Goal: Find specific page/section: Find specific page/section

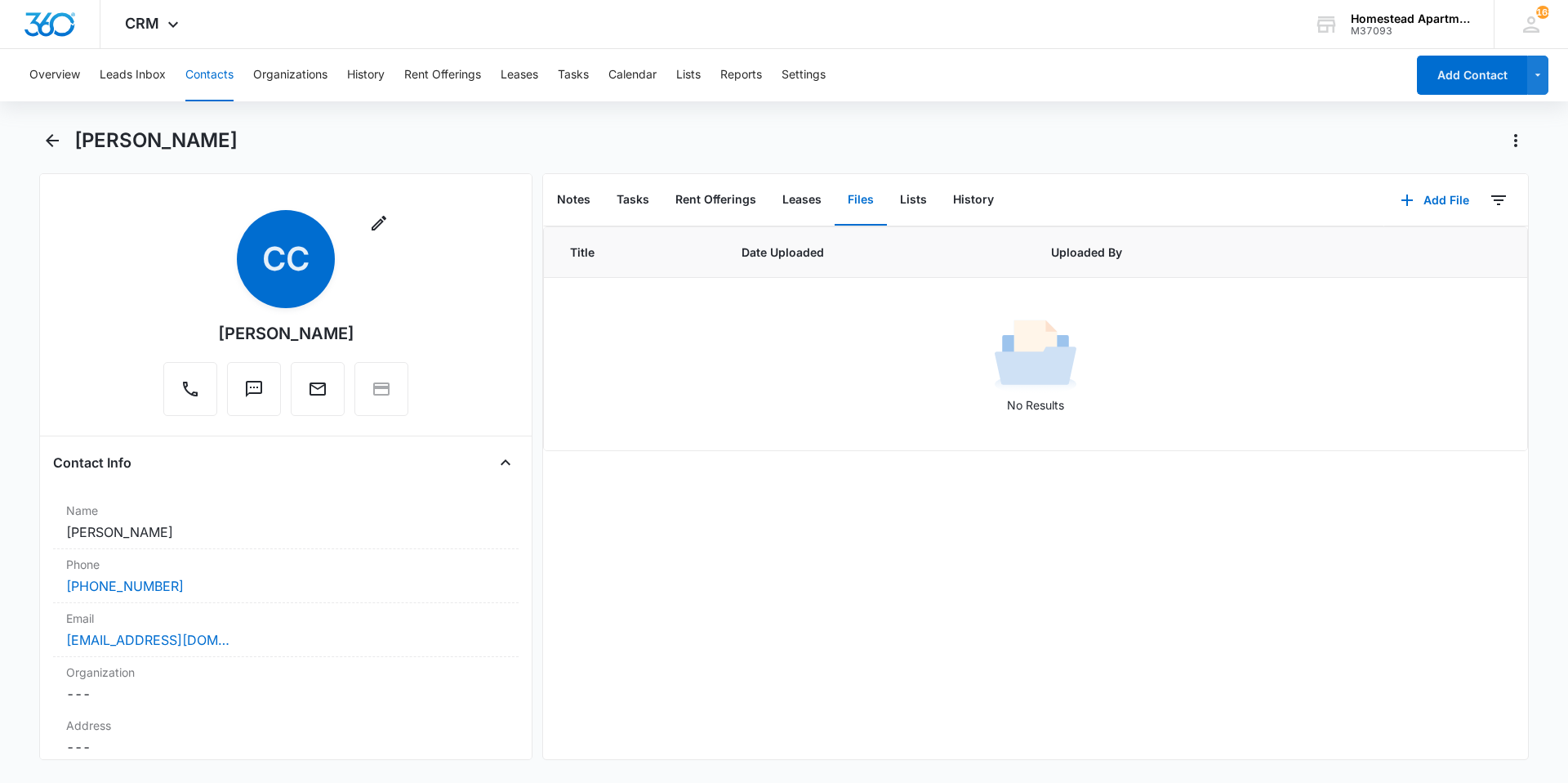
scroll to position [1634, 0]
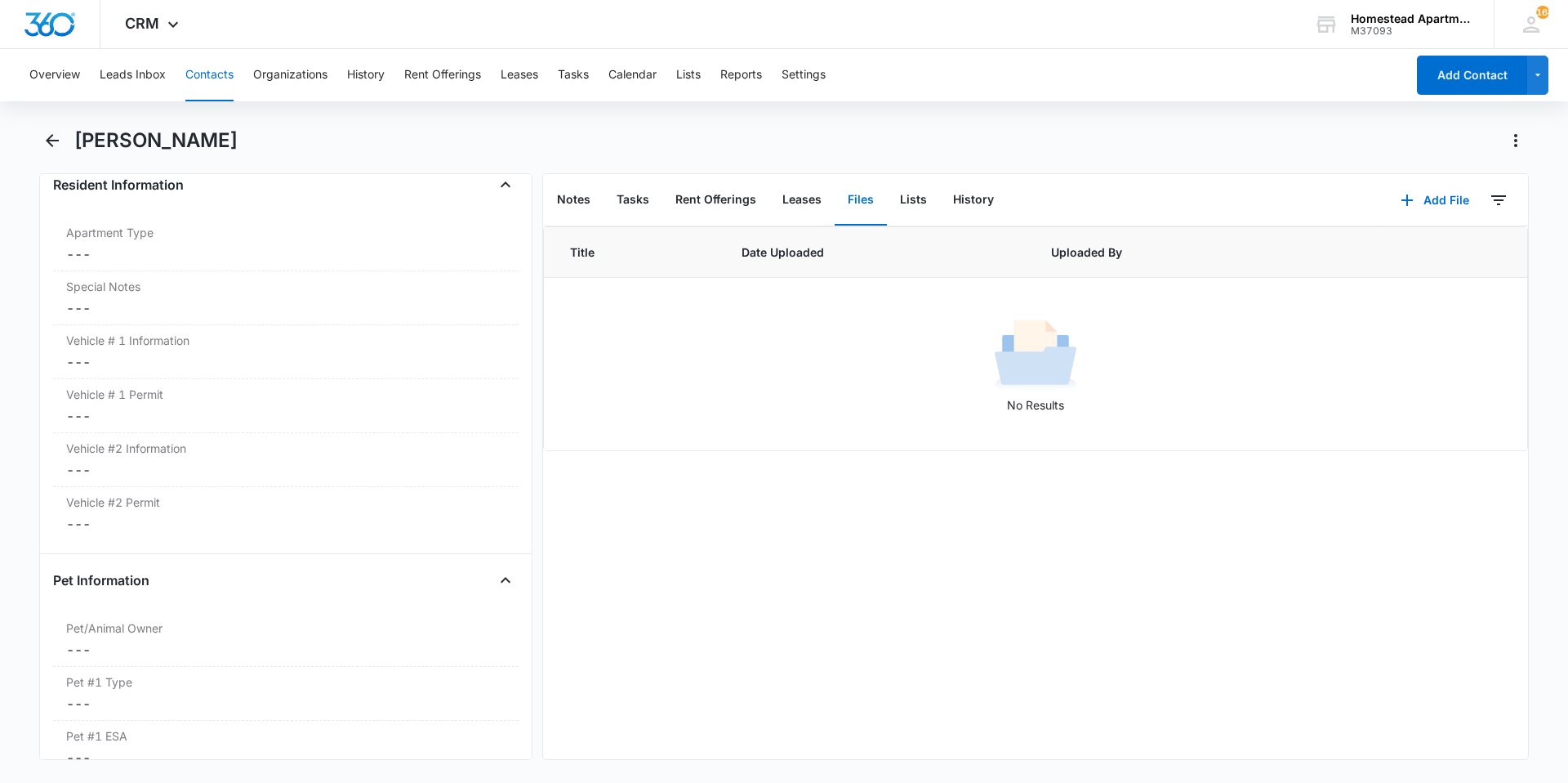
click at [186, 81] on button "Contacts" at bounding box center [210, 75] width 48 height 52
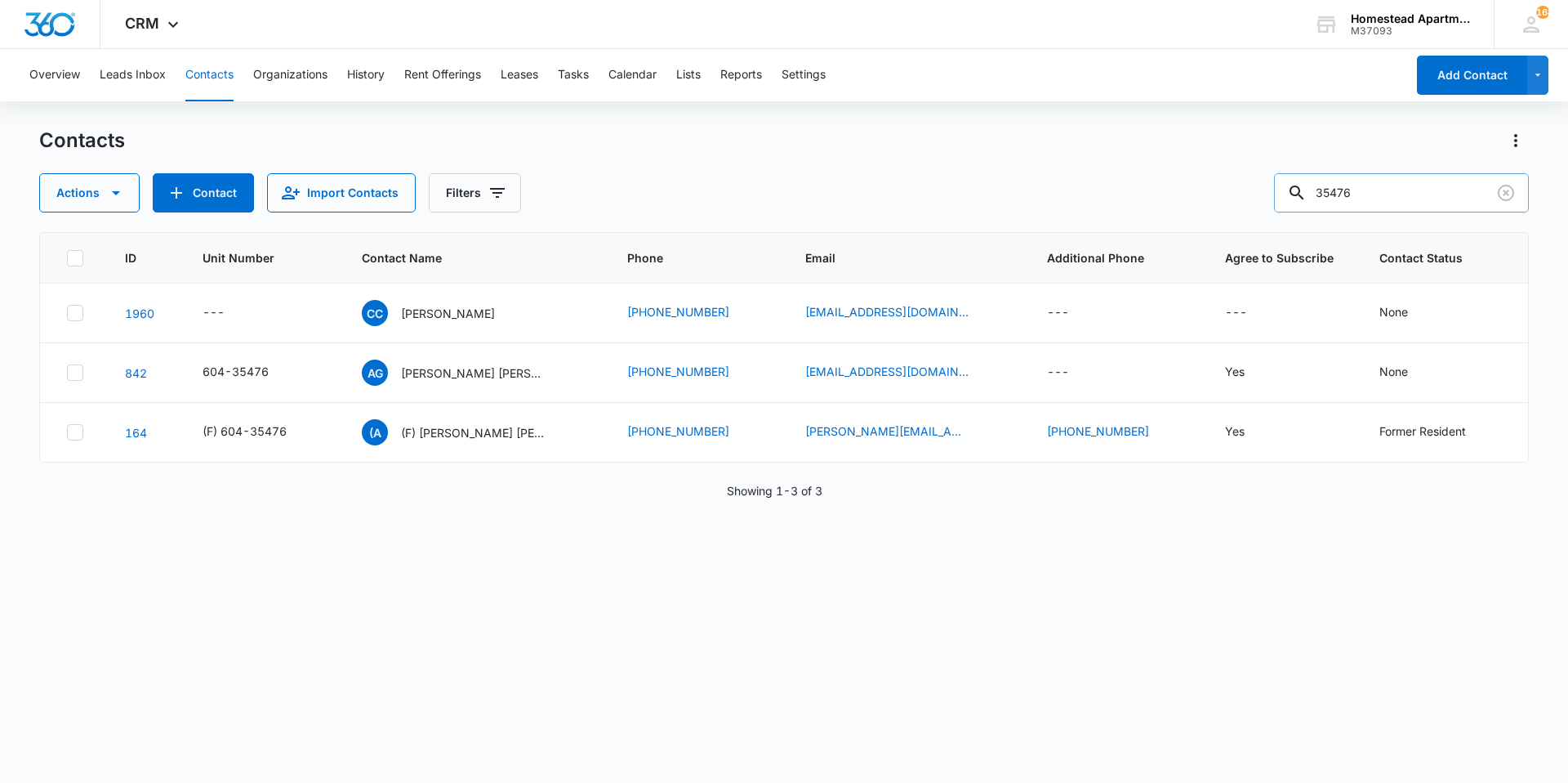
drag, startPoint x: 1318, startPoint y: 193, endPoint x: 1296, endPoint y: 193, distance: 22.0
click at [1303, 195] on div "35476" at bounding box center [1402, 192] width 255 height 39
type input "35512"
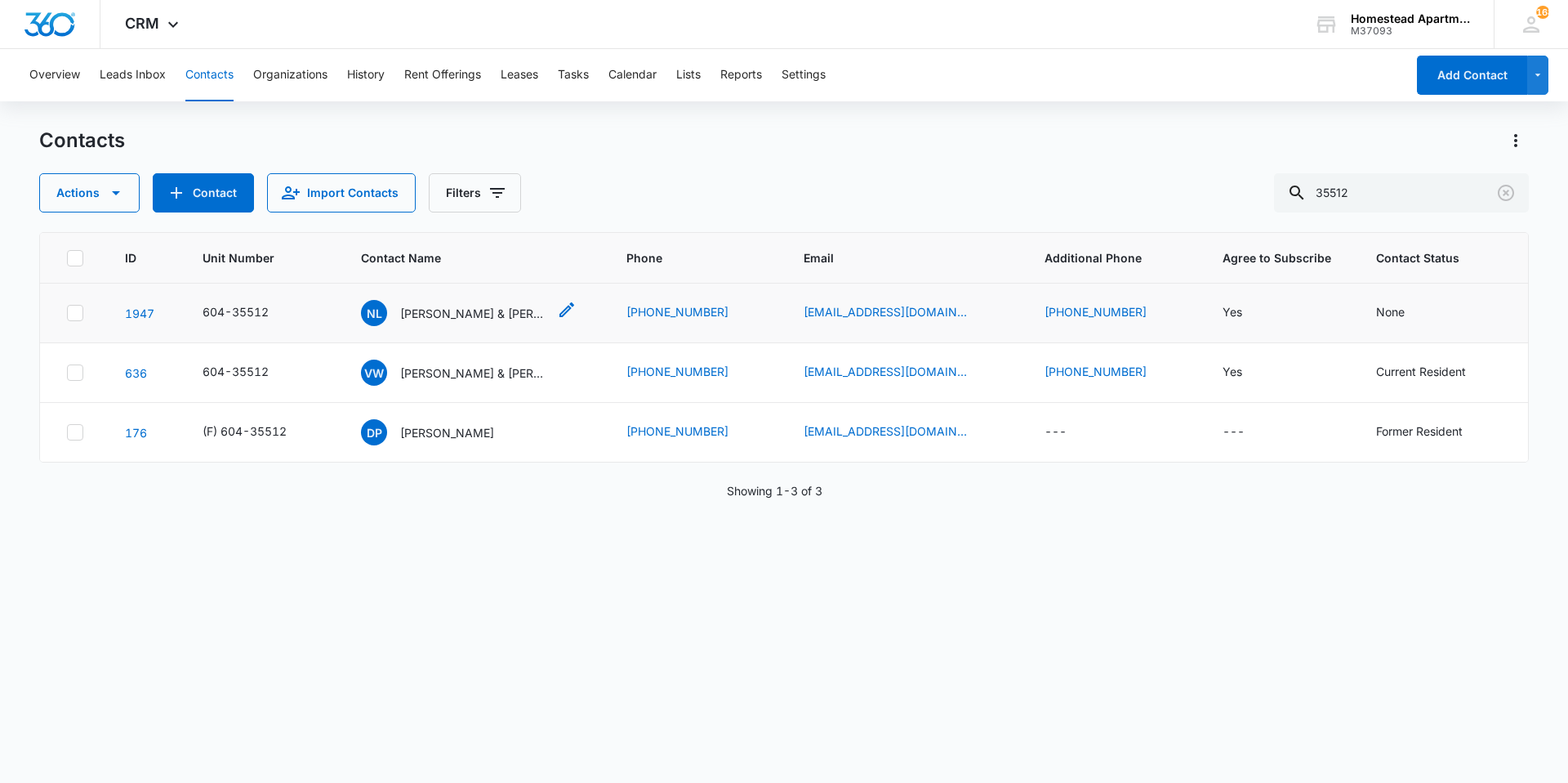
click at [486, 320] on p "[PERSON_NAME] & [PERSON_NAME]" at bounding box center [473, 313] width 147 height 17
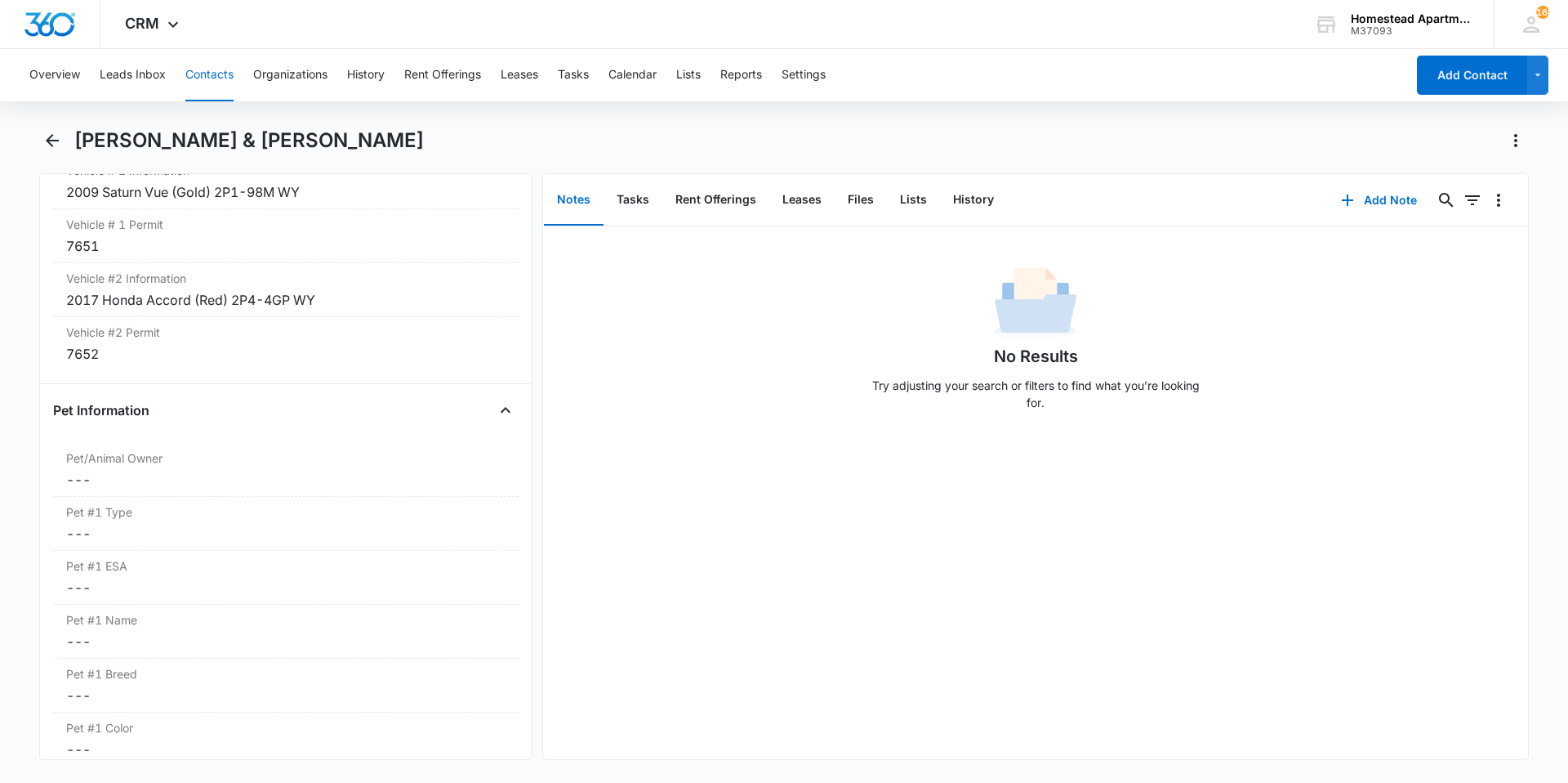
scroll to position [1961, 0]
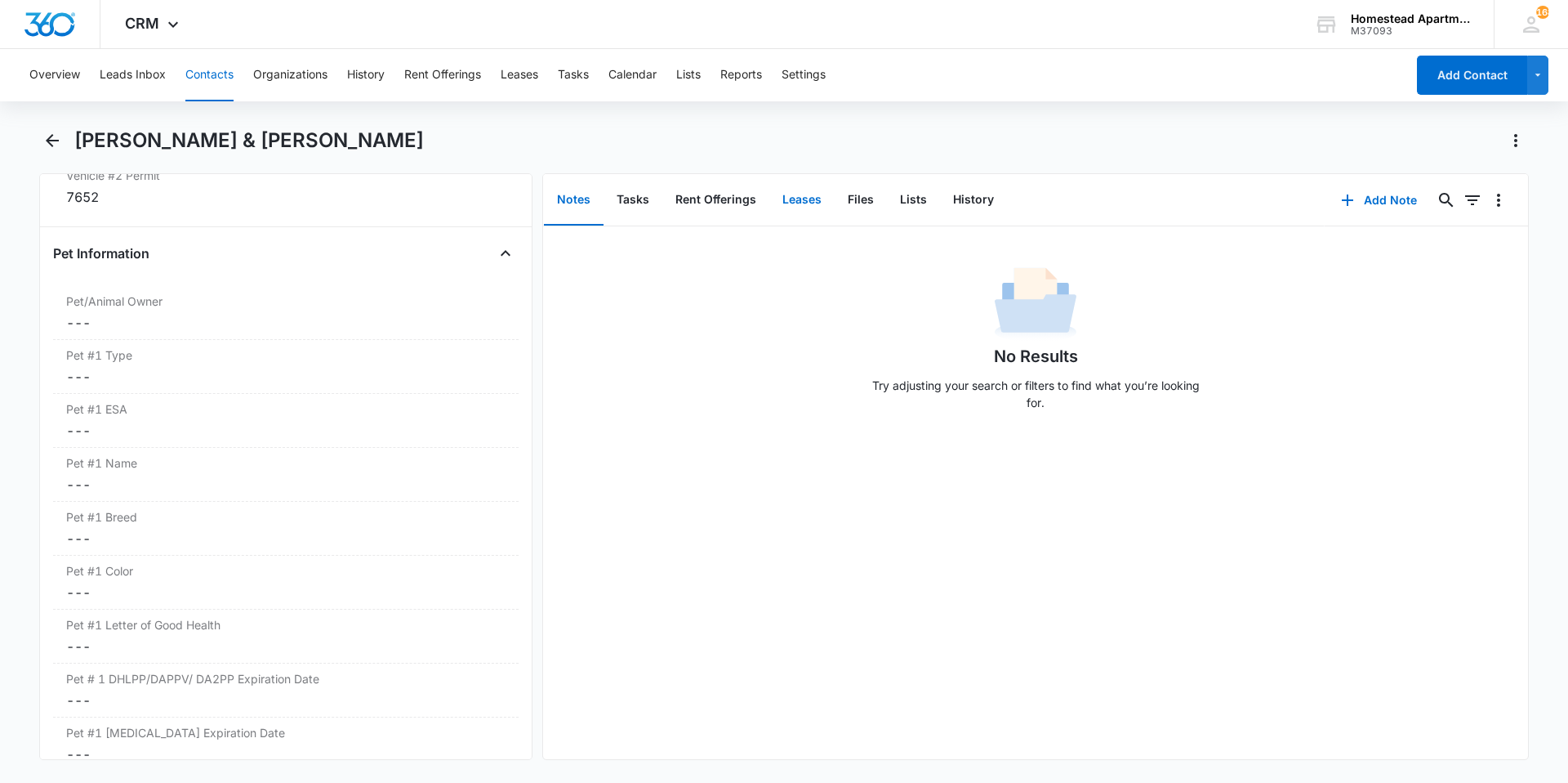
click at [784, 213] on button "Leases" at bounding box center [802, 200] width 65 height 51
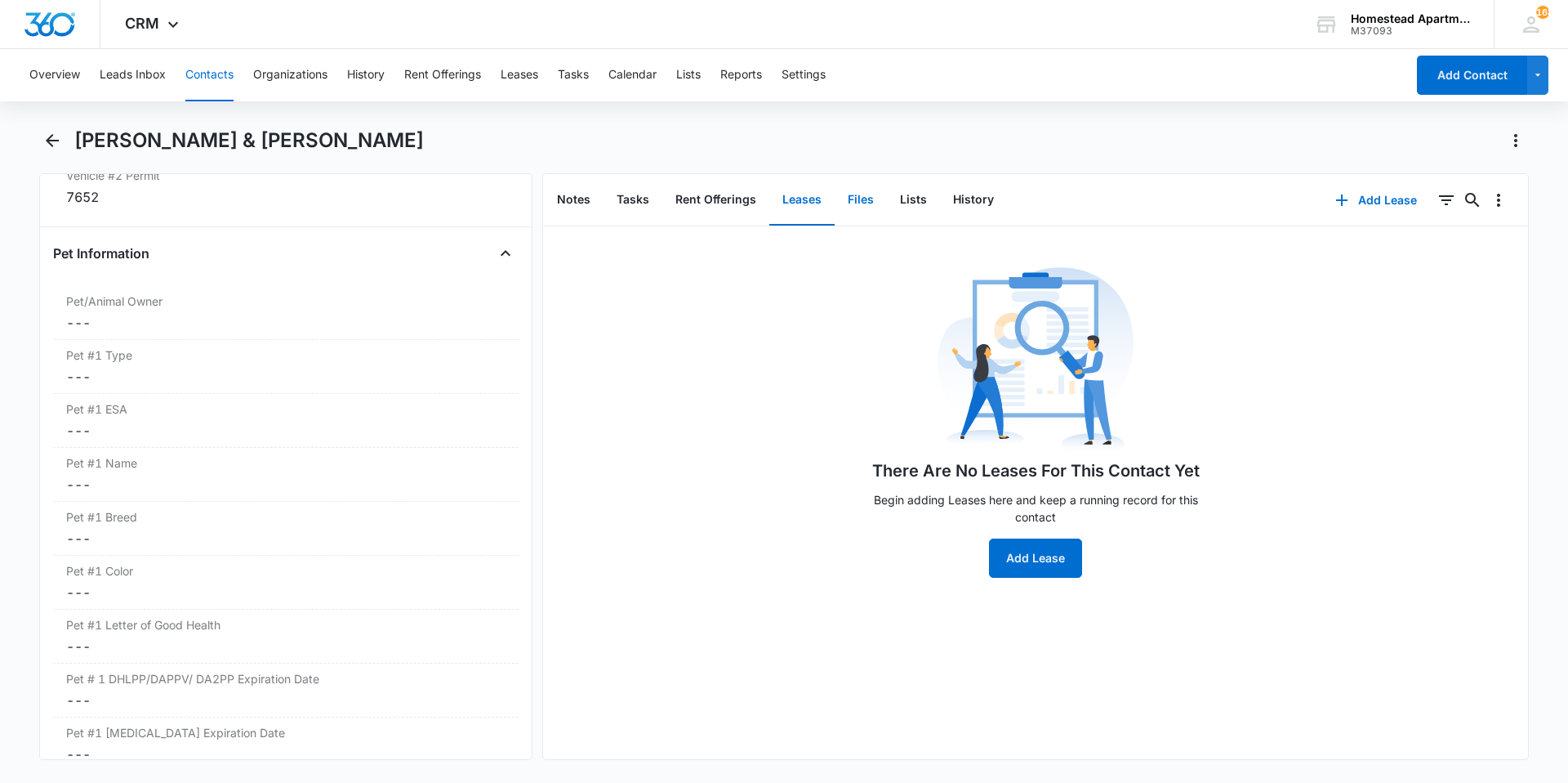
click at [863, 205] on button "Files" at bounding box center [861, 200] width 52 height 51
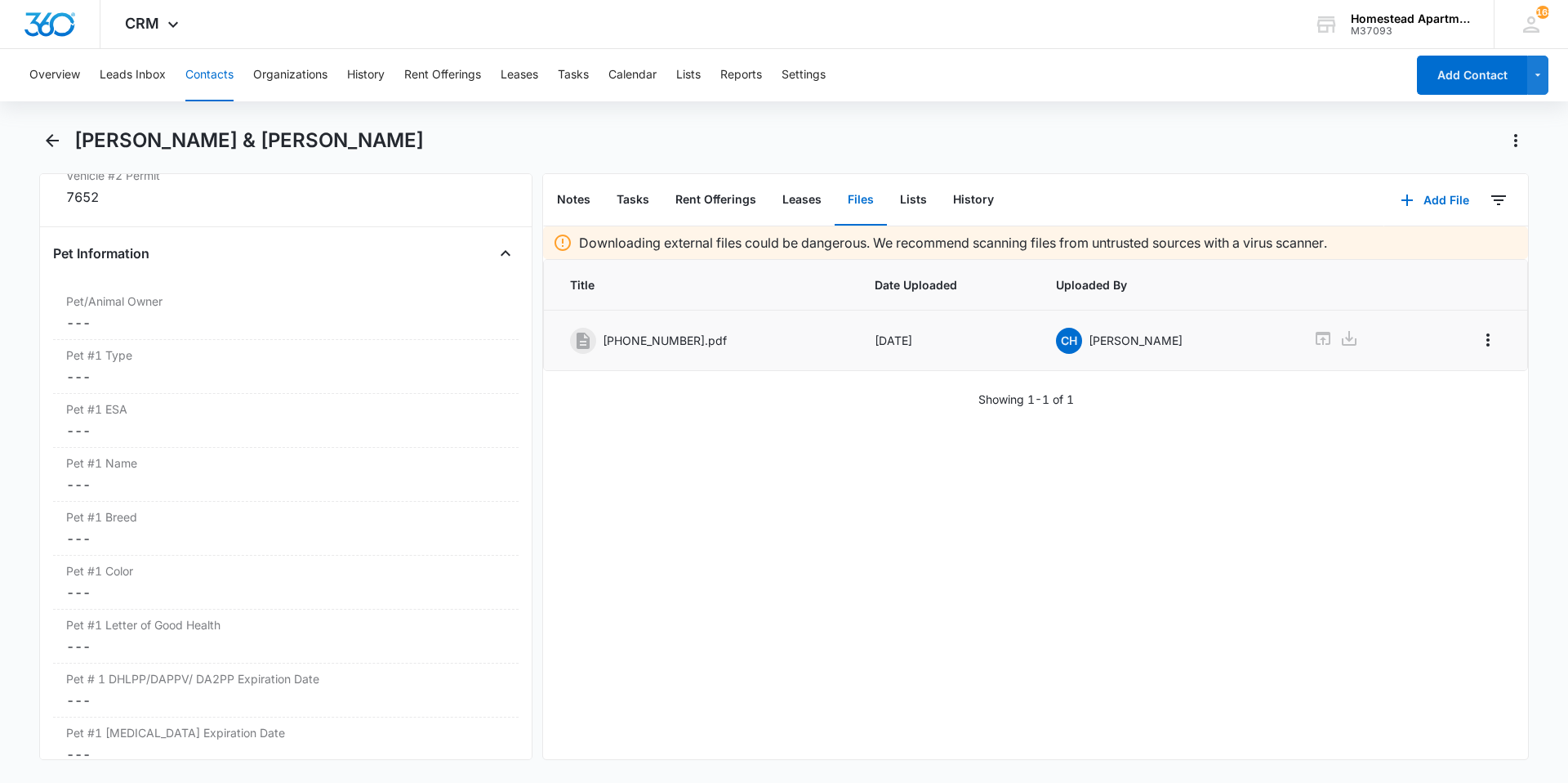
click at [678, 350] on div "[PHONE_NUMBER].pdf" at bounding box center [699, 341] width 259 height 27
click at [1316, 334] on icon at bounding box center [1324, 338] width 15 height 13
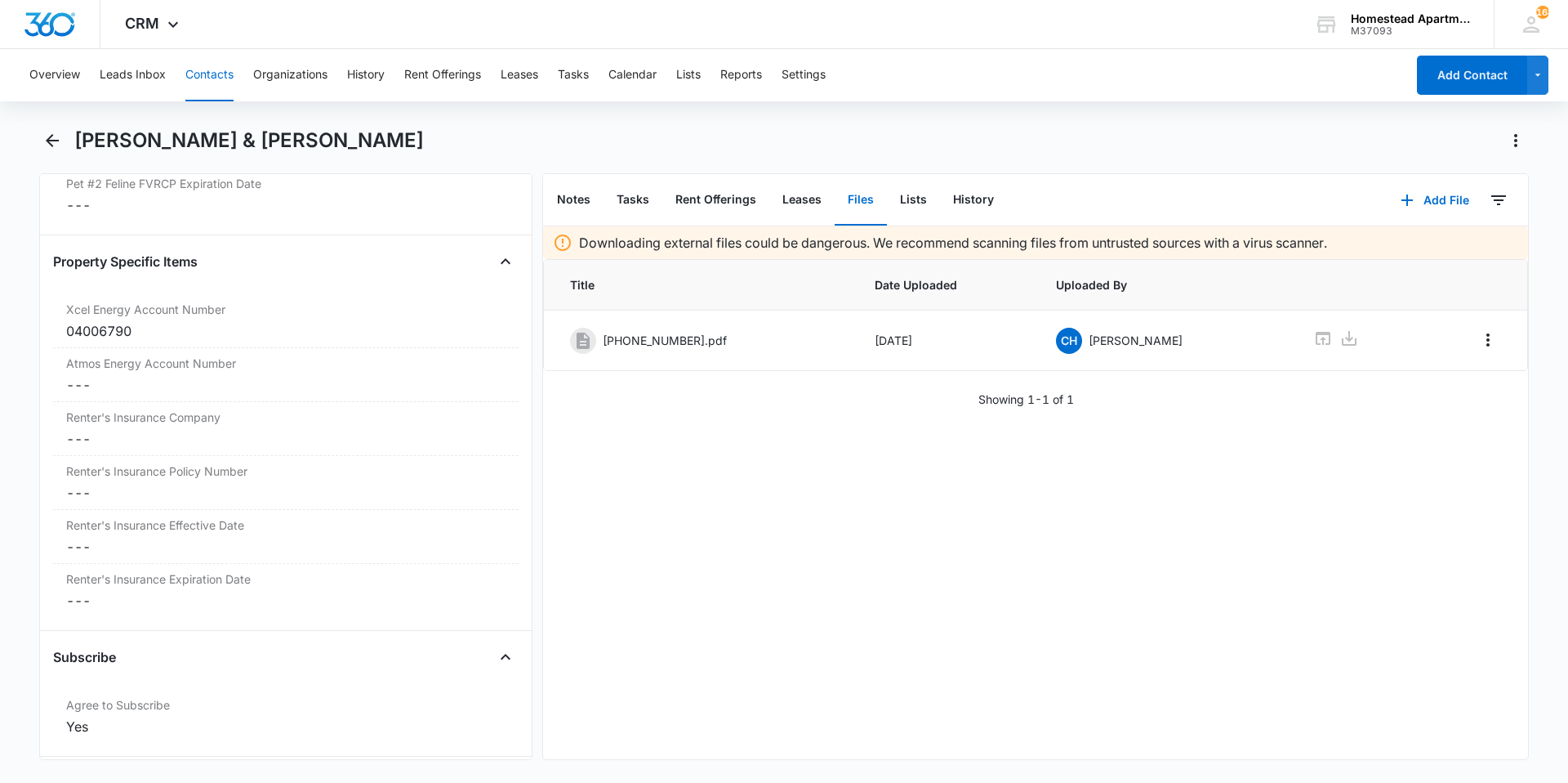
scroll to position [3187, 0]
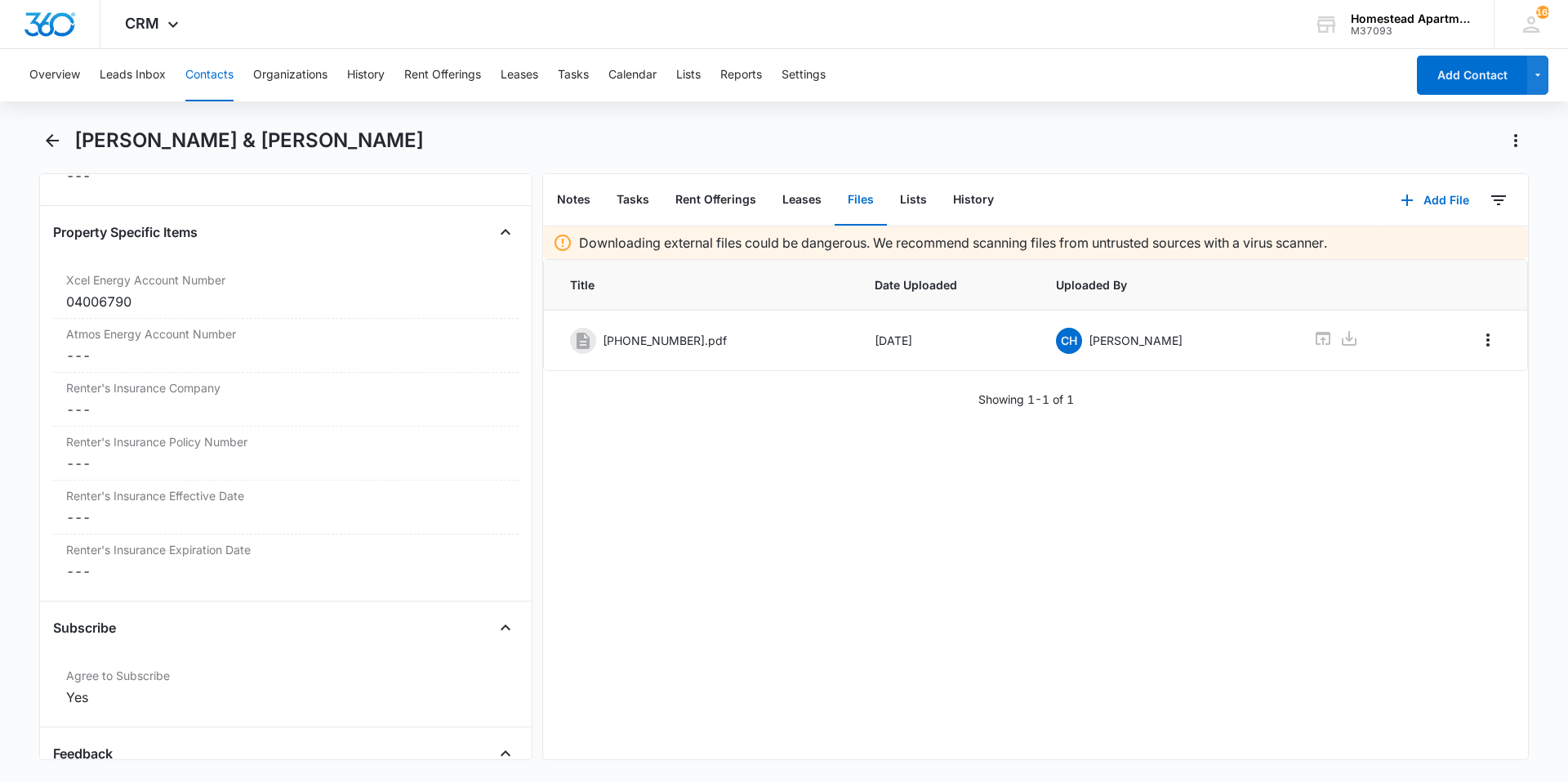
click at [223, 71] on button "Contacts" at bounding box center [210, 75] width 48 height 52
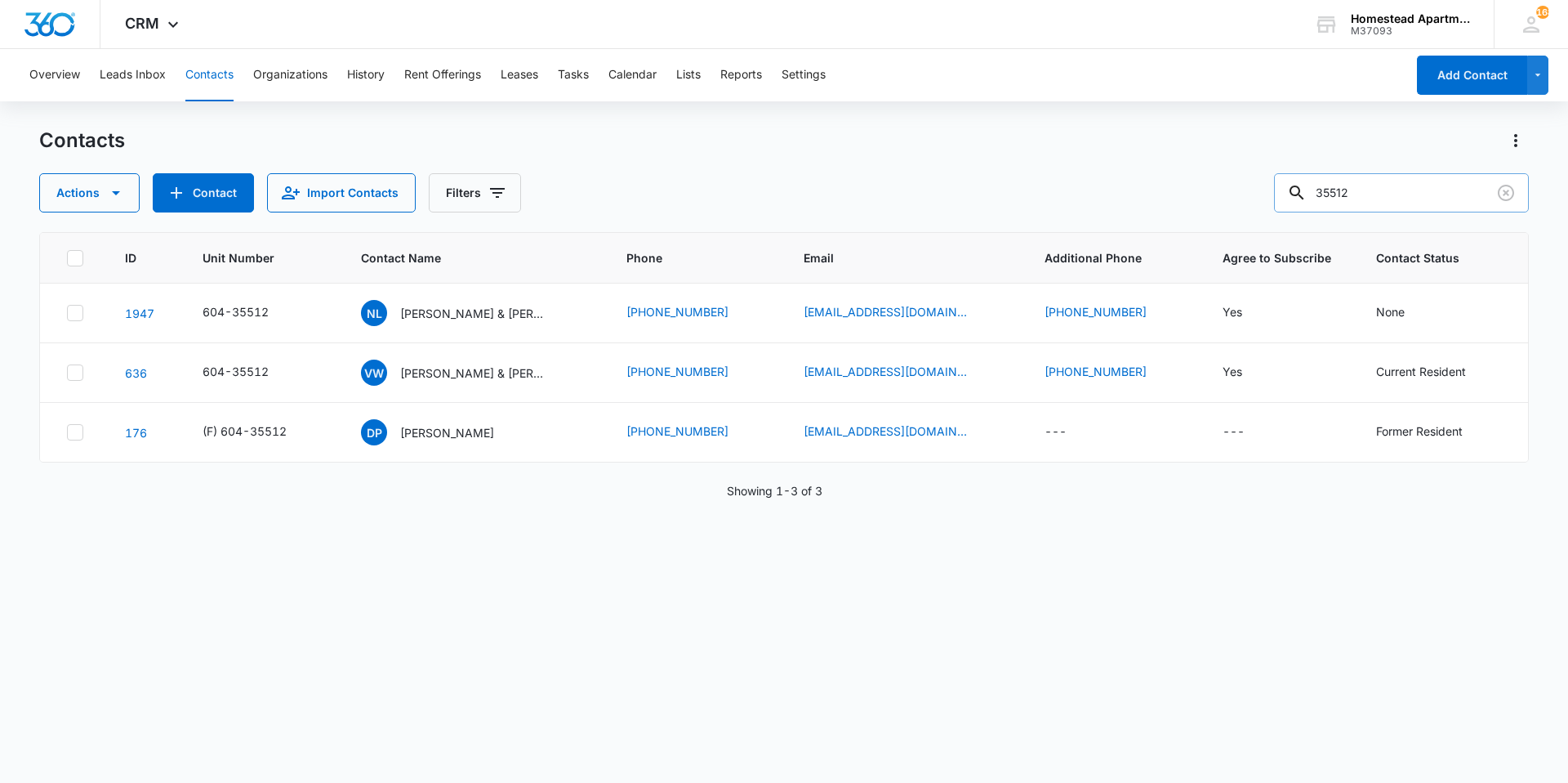
drag, startPoint x: 1413, startPoint y: 200, endPoint x: 1399, endPoint y: 197, distance: 14.3
click at [1401, 198] on input "35512" at bounding box center [1402, 192] width 255 height 39
type input "35553"
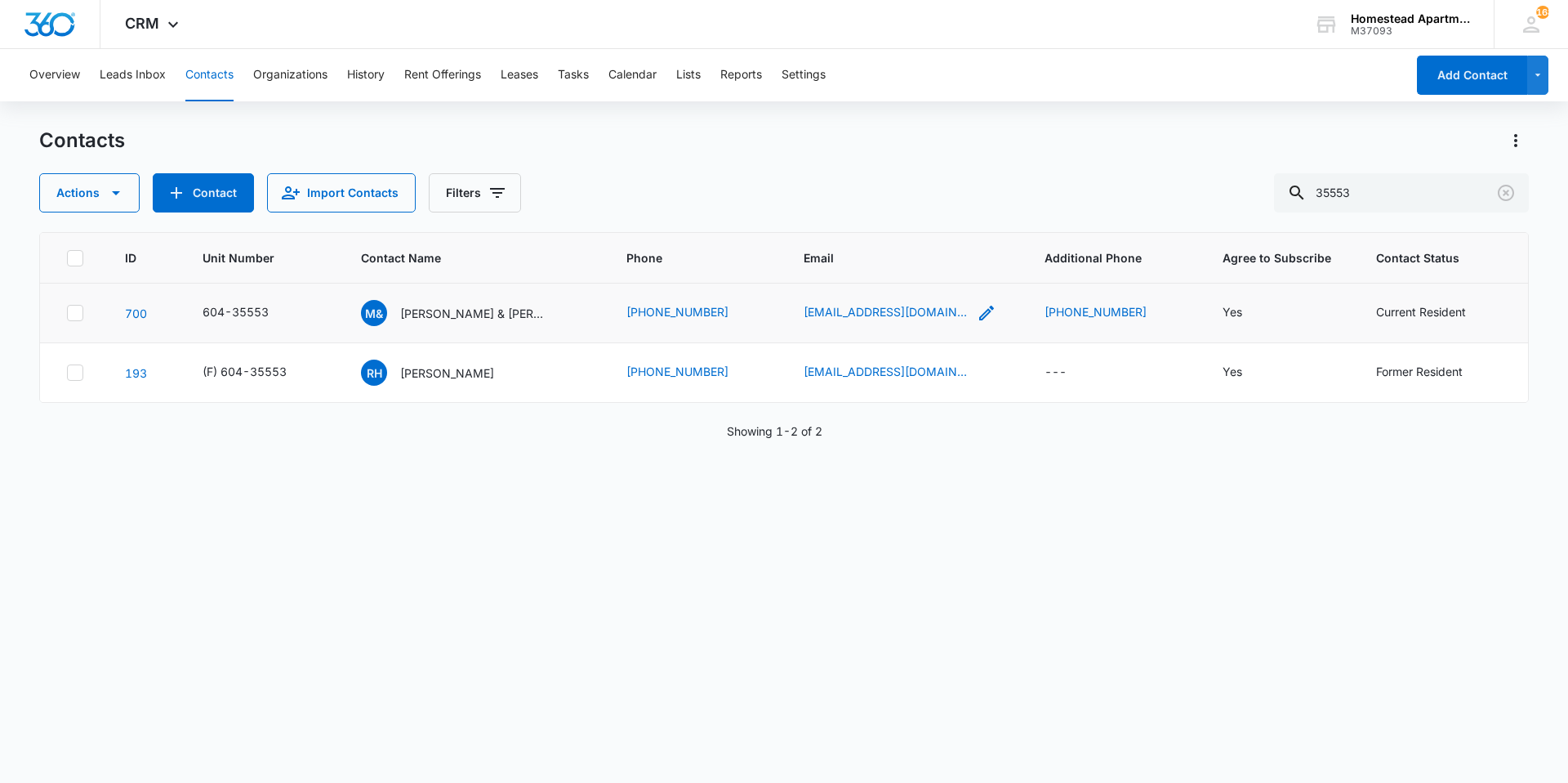
click at [979, 312] on icon "Email - molliee98@comcast.net - Select to Edit Field" at bounding box center [987, 313] width 15 height 15
drag, startPoint x: 928, startPoint y: 205, endPoint x: 735, endPoint y: 206, distance: 193.0
click at [735, 206] on div "Contacts Actions Contact Import Contacts Filters 35553 ID Unit Number Contact N…" at bounding box center [784, 454] width 1490 height 654
drag, startPoint x: 929, startPoint y: 209, endPoint x: 779, endPoint y: 206, distance: 150.0
click at [779, 206] on input "[EMAIL_ADDRESS][DOMAIN_NAME]" at bounding box center [874, 208] width 205 height 39
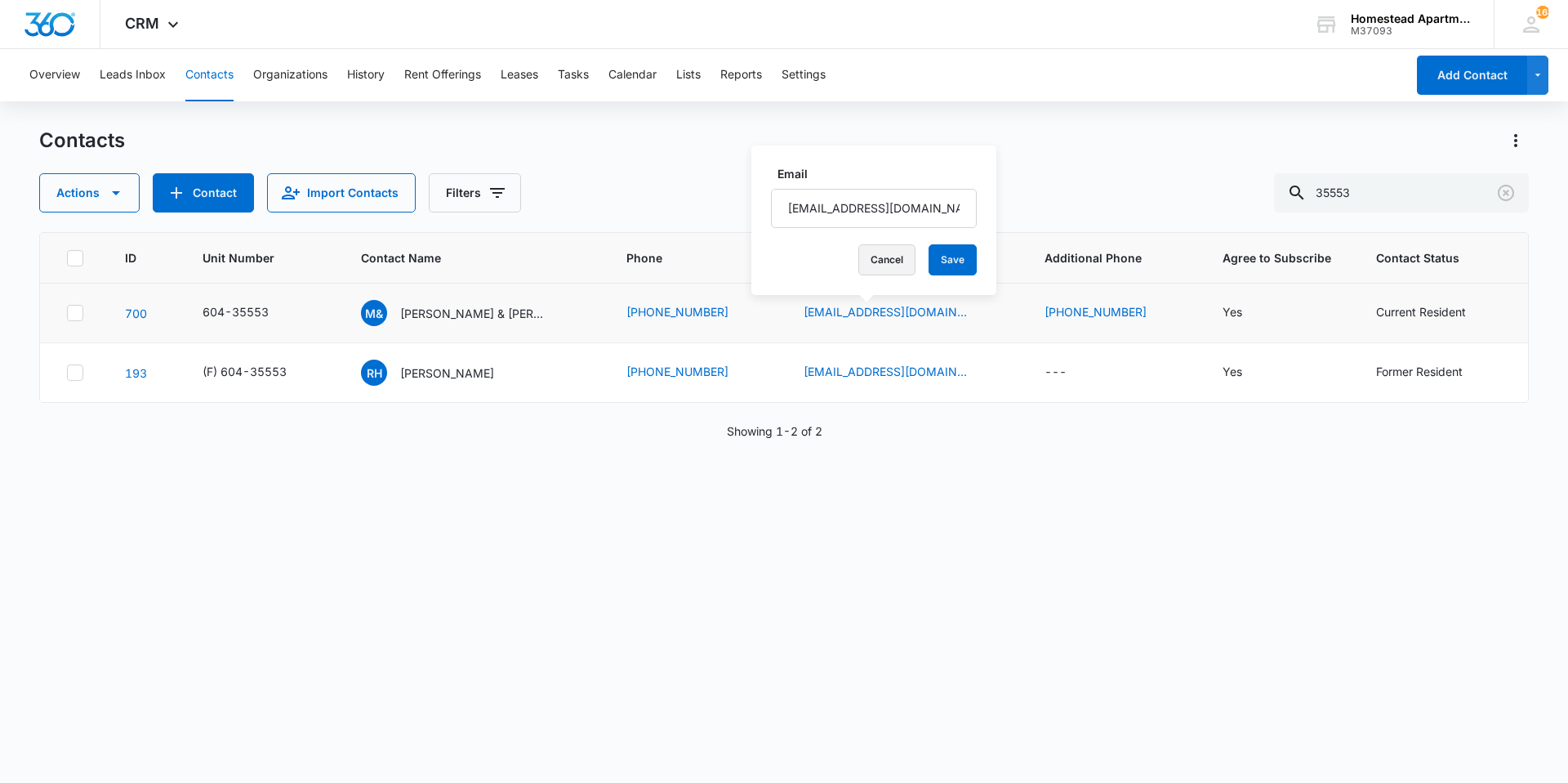
click at [878, 263] on button "Cancel" at bounding box center [886, 259] width 57 height 31
click at [581, 73] on button "Tasks" at bounding box center [572, 75] width 31 height 52
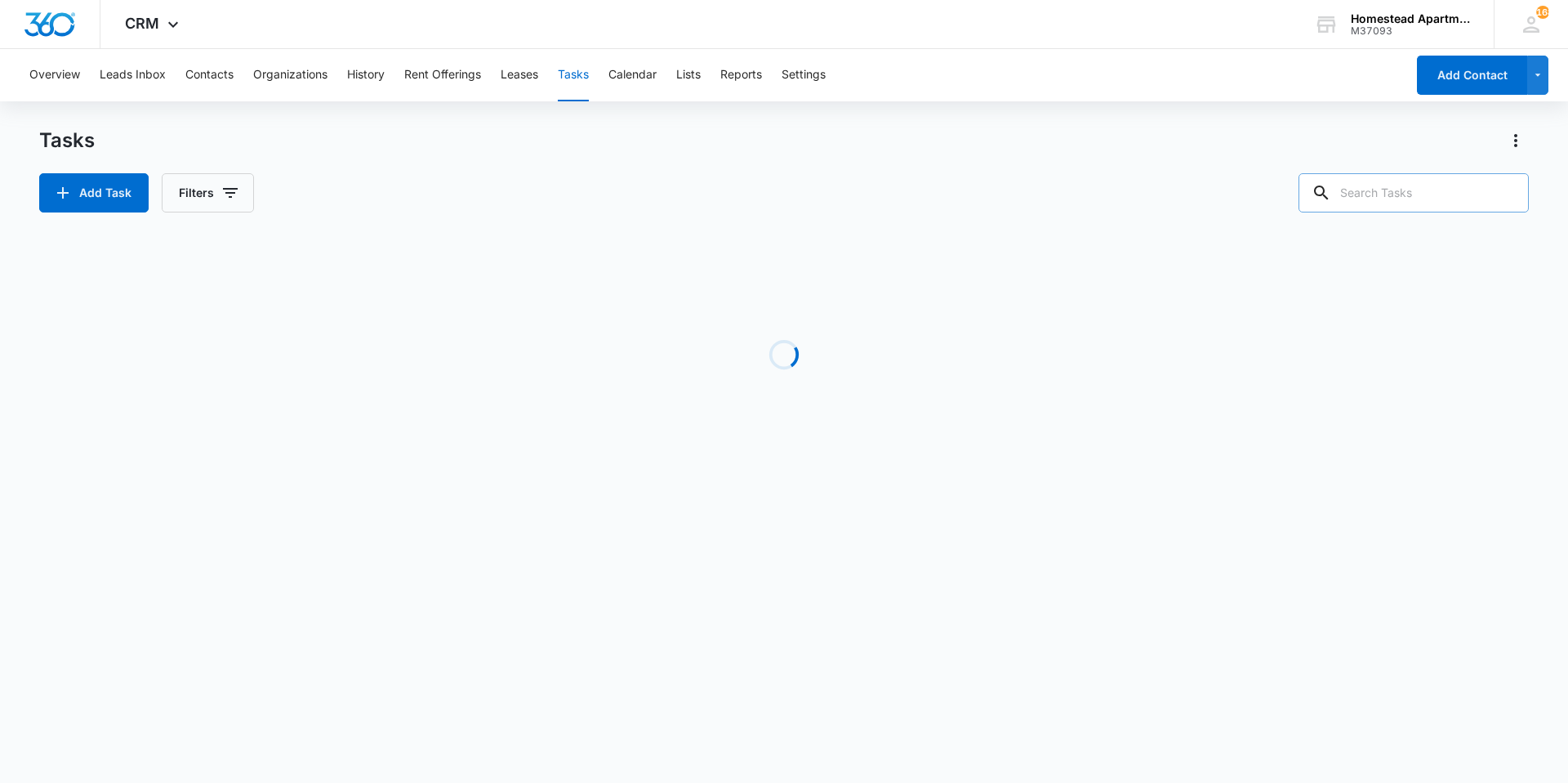
click at [1385, 191] on input "text" at bounding box center [1414, 192] width 230 height 39
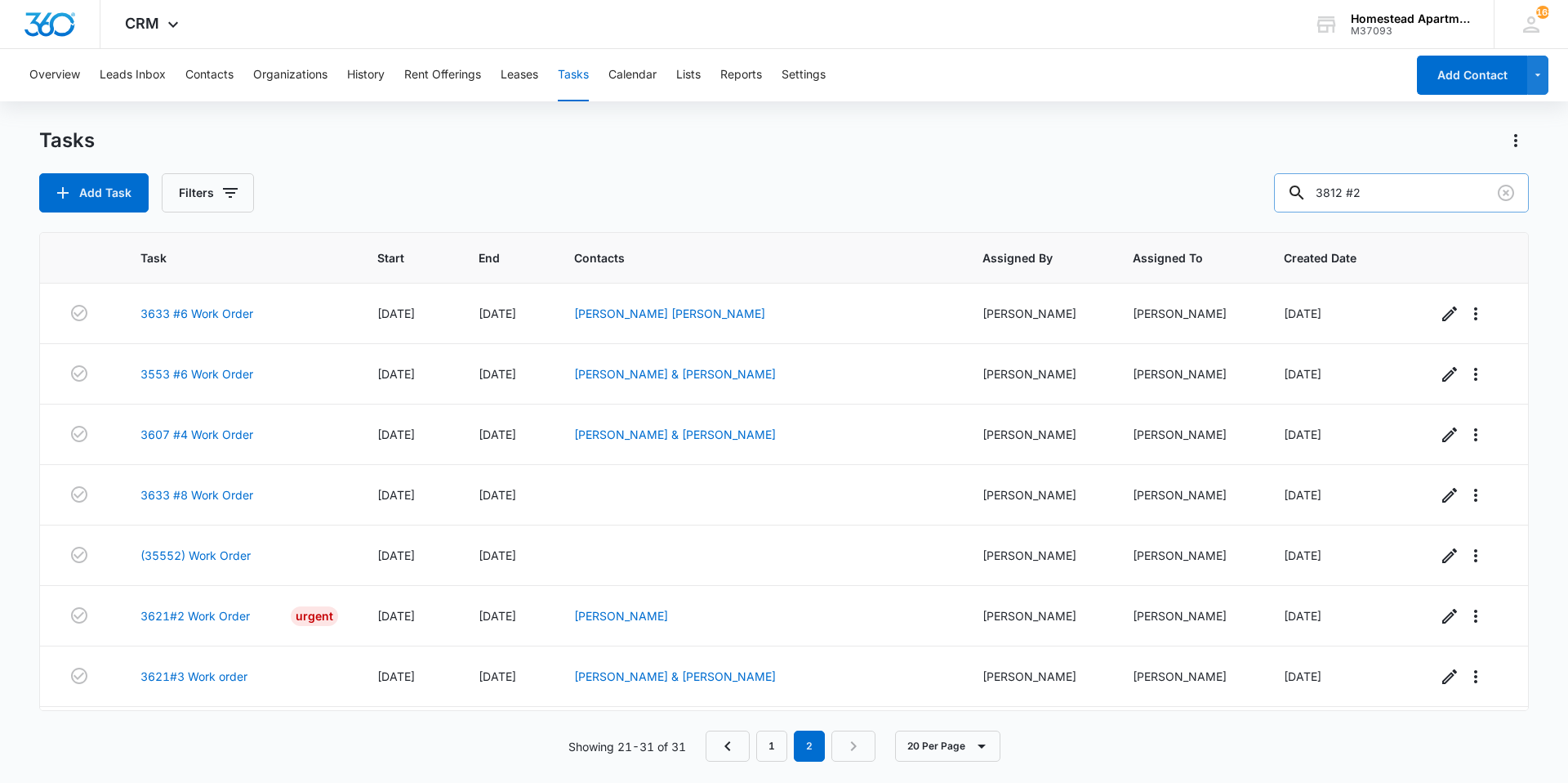
type input "3812 #2"
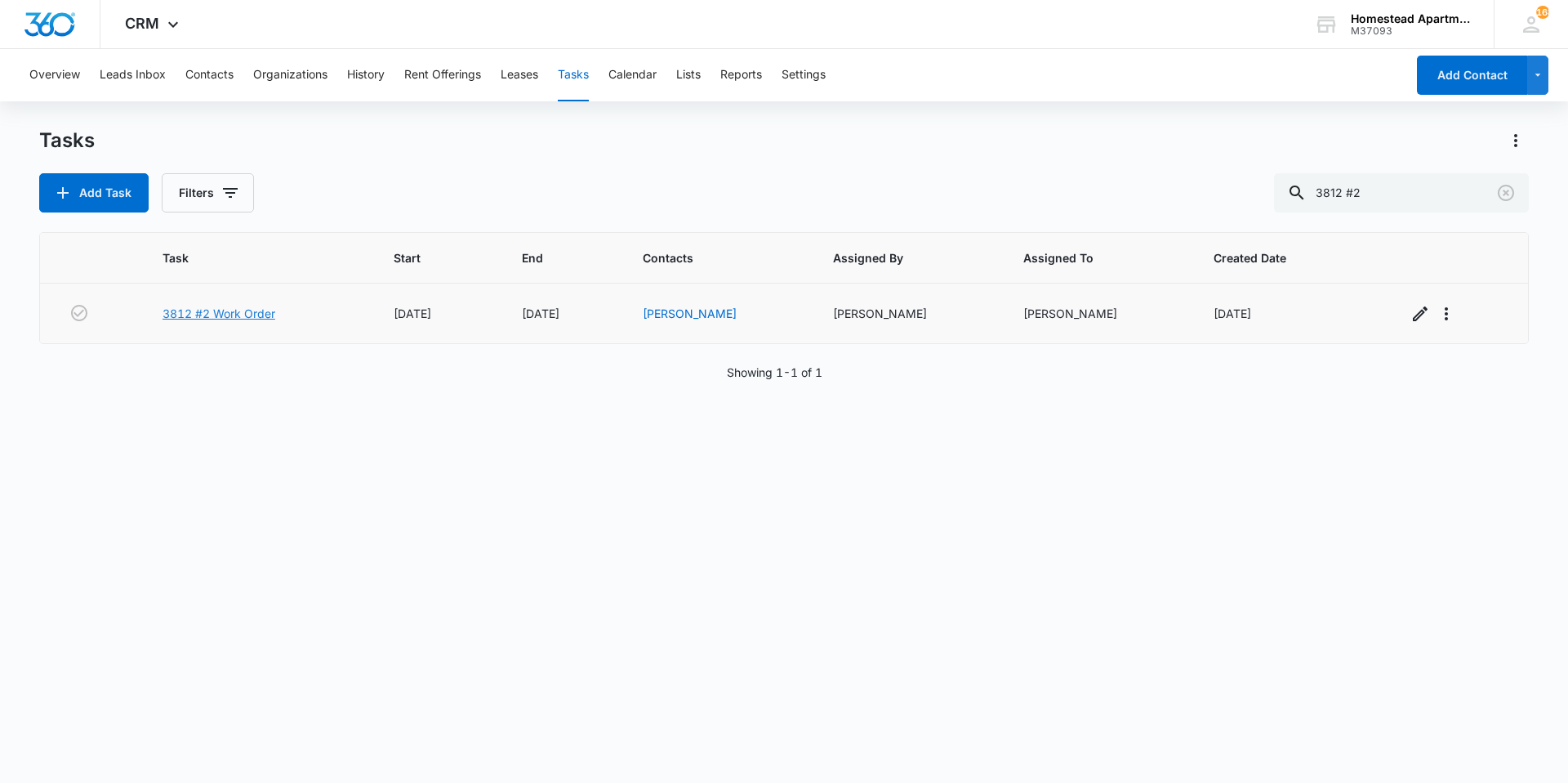
click at [227, 310] on link "3812 #2 Work Order" at bounding box center [219, 313] width 113 height 17
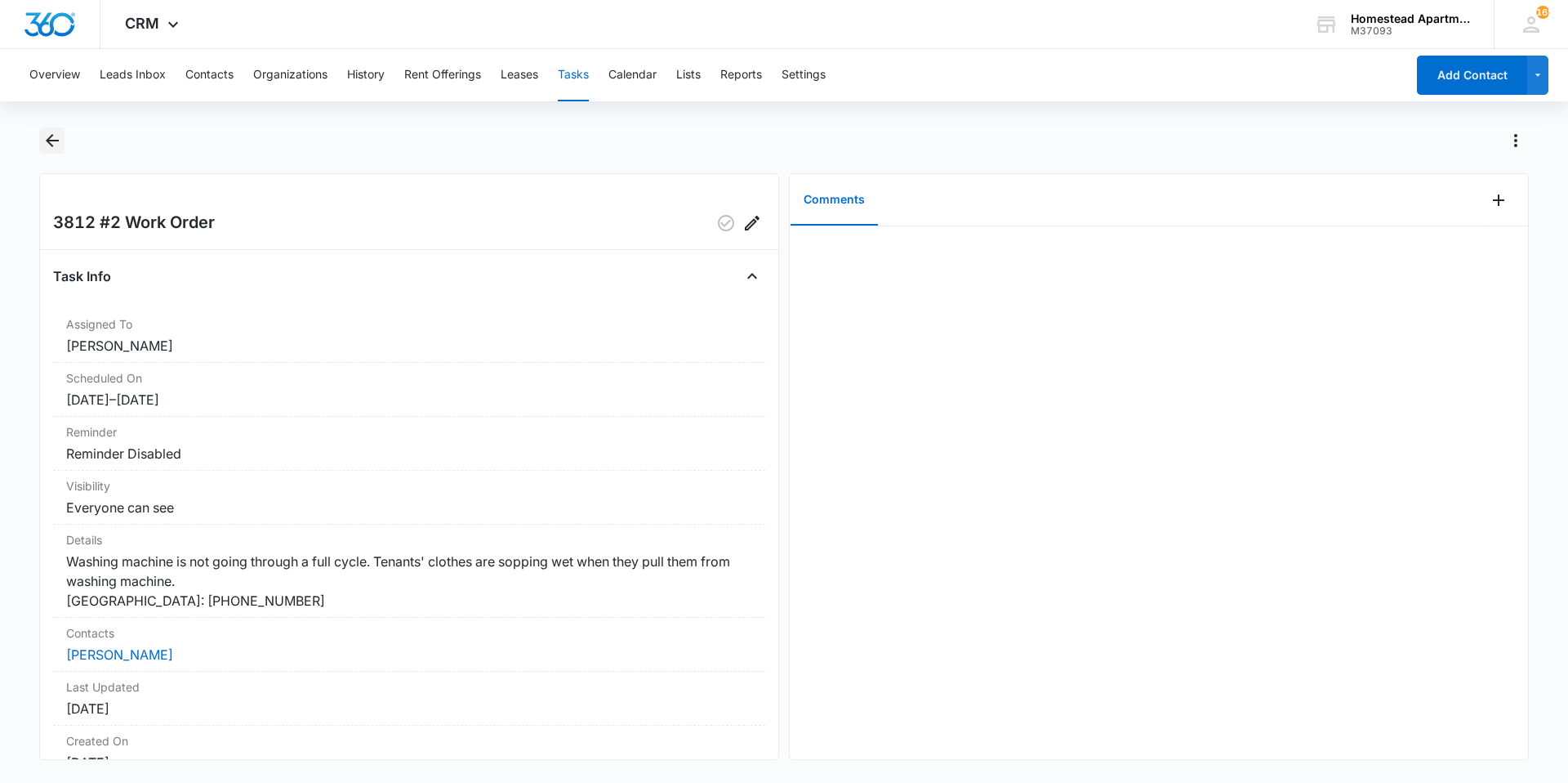
click at [51, 133] on icon "Back" at bounding box center [52, 141] width 20 height 20
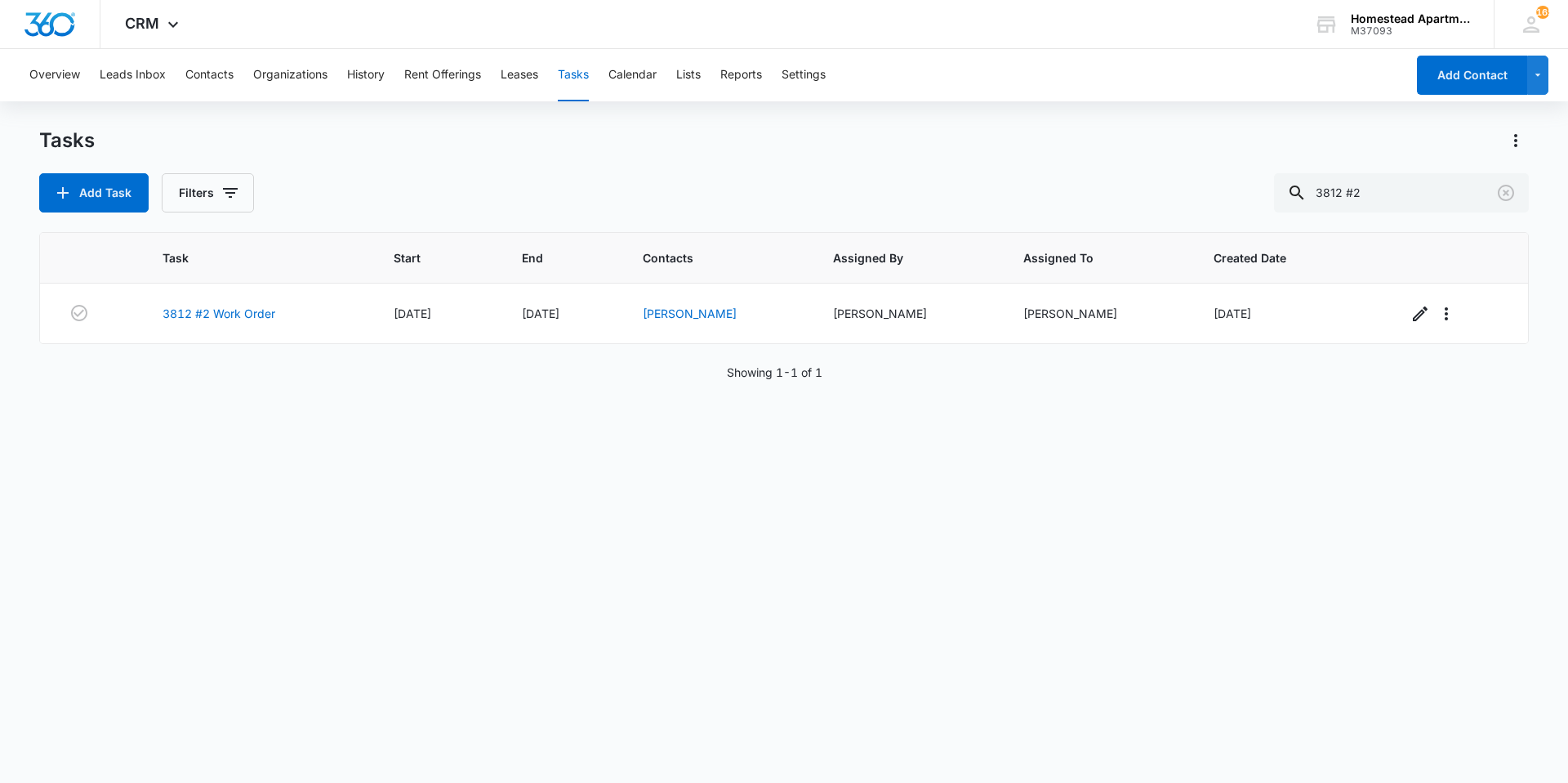
drag, startPoint x: 799, startPoint y: 355, endPoint x: 885, endPoint y: 371, distance: 87.5
click at [885, 371] on div "Task Start End Contacts Assigned By Assigned To Created Date 3812 #2 Work Order…" at bounding box center [784, 496] width 1490 height 529
drag, startPoint x: 885, startPoint y: 386, endPoint x: 886, endPoint y: 374, distance: 12.0
click at [877, 374] on div "Task Start End Contacts Assigned By Assigned To Created Date 3812 #2 Work Order…" at bounding box center [784, 496] width 1490 height 529
drag, startPoint x: 846, startPoint y: 388, endPoint x: 853, endPoint y: 365, distance: 24.0
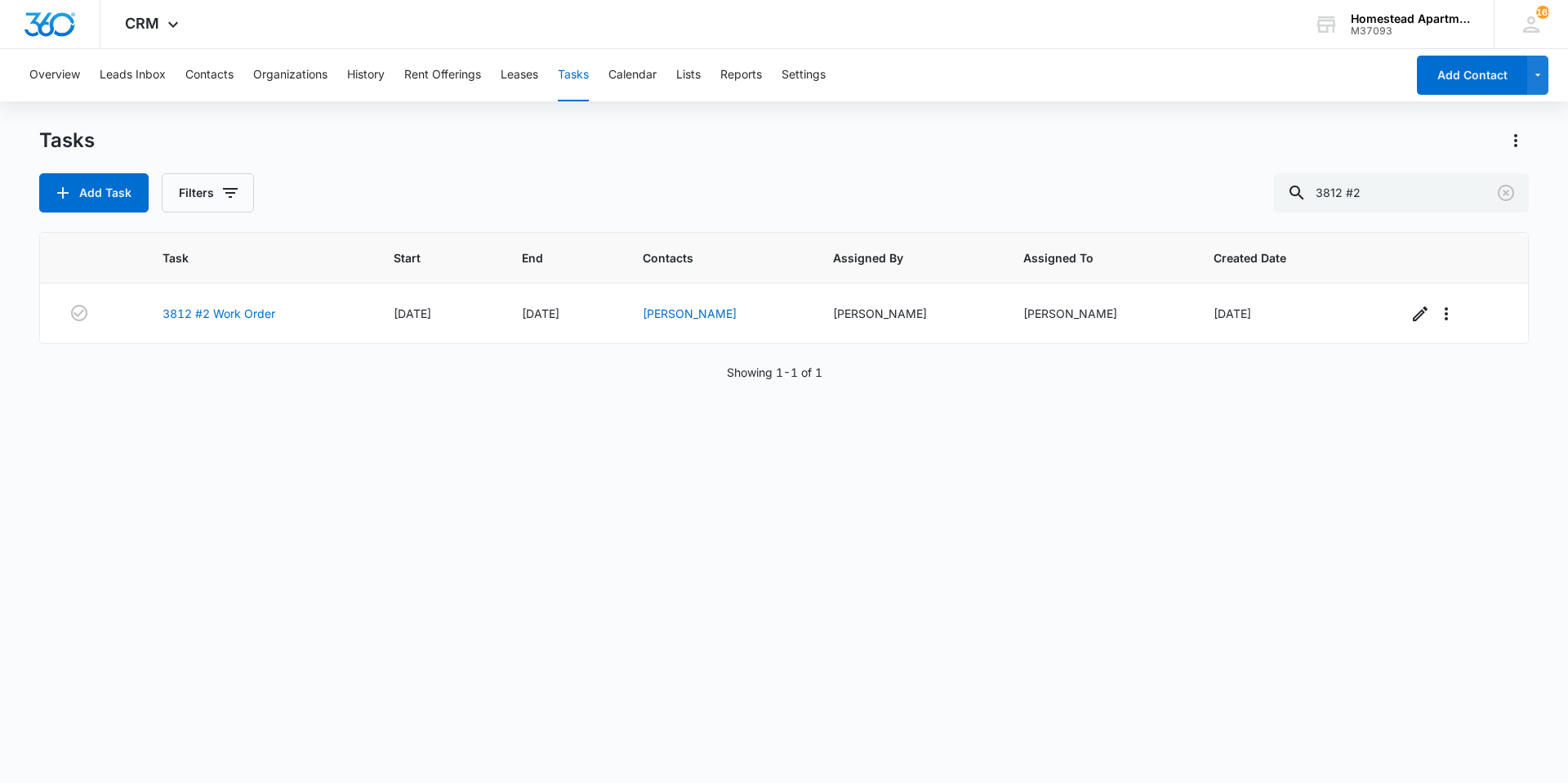
click at [853, 365] on div "Task Start End Contacts Assigned By Assigned To Created Date 3812 #2 Work Order…" at bounding box center [784, 496] width 1490 height 529
drag, startPoint x: 853, startPoint y: 385, endPoint x: 871, endPoint y: 424, distance: 43.0
click at [871, 424] on div "Task Start End Contacts Assigned By Assigned To Created Date 3812 #2 Work Order…" at bounding box center [784, 496] width 1490 height 529
drag, startPoint x: 878, startPoint y: 418, endPoint x: 938, endPoint y: 447, distance: 66.6
click at [936, 446] on div "Task Start End Contacts Assigned By Assigned To Created Date 3812 #2 Work Order…" at bounding box center [784, 496] width 1490 height 529
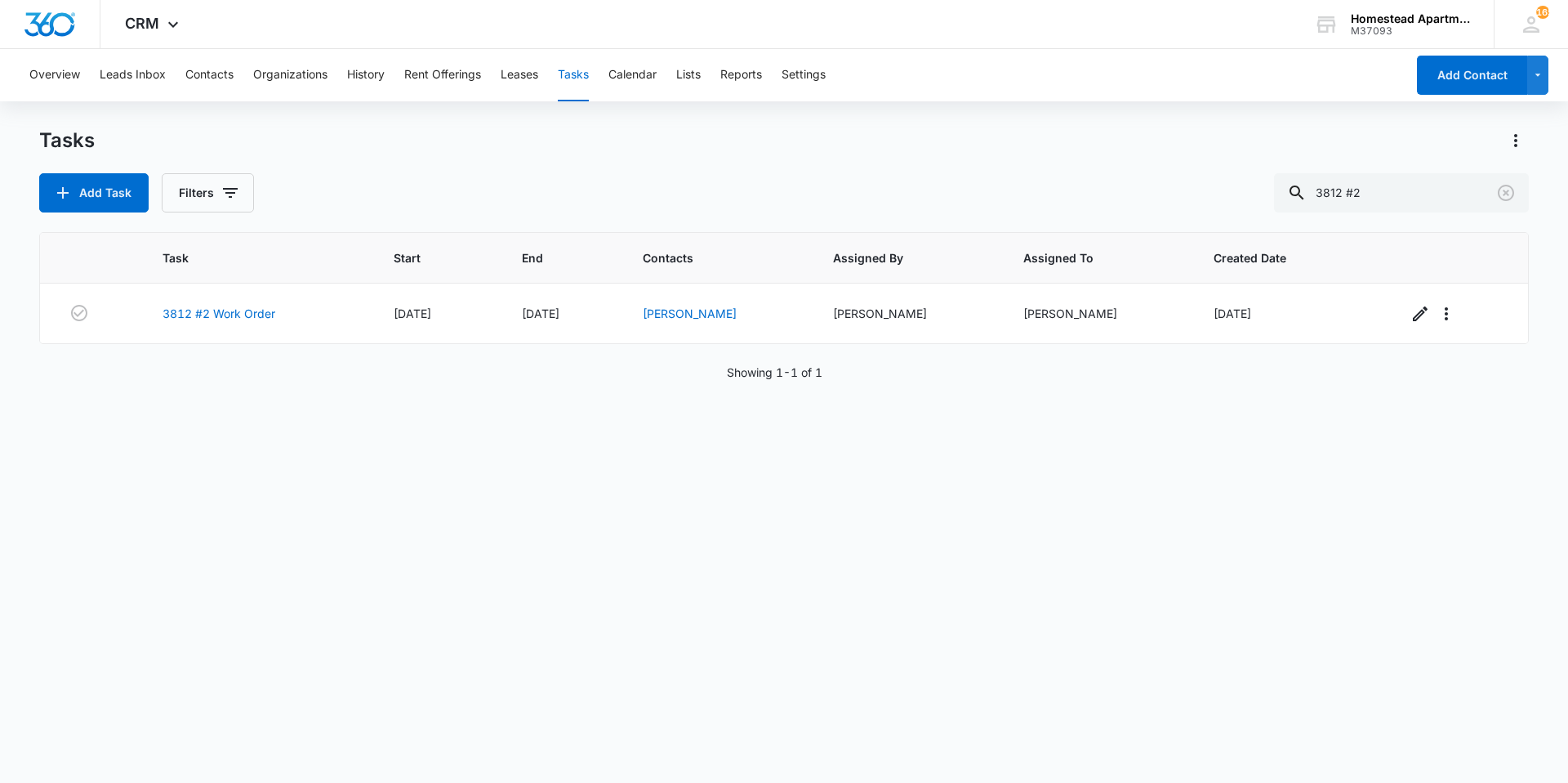
drag, startPoint x: 890, startPoint y: 390, endPoint x: 846, endPoint y: 429, distance: 58.8
click at [844, 429] on div "Task Start End Contacts Assigned By Assigned To Created Date 3812 #2 Work Order…" at bounding box center [784, 496] width 1490 height 529
click at [205, 90] on button "Contacts" at bounding box center [210, 75] width 48 height 52
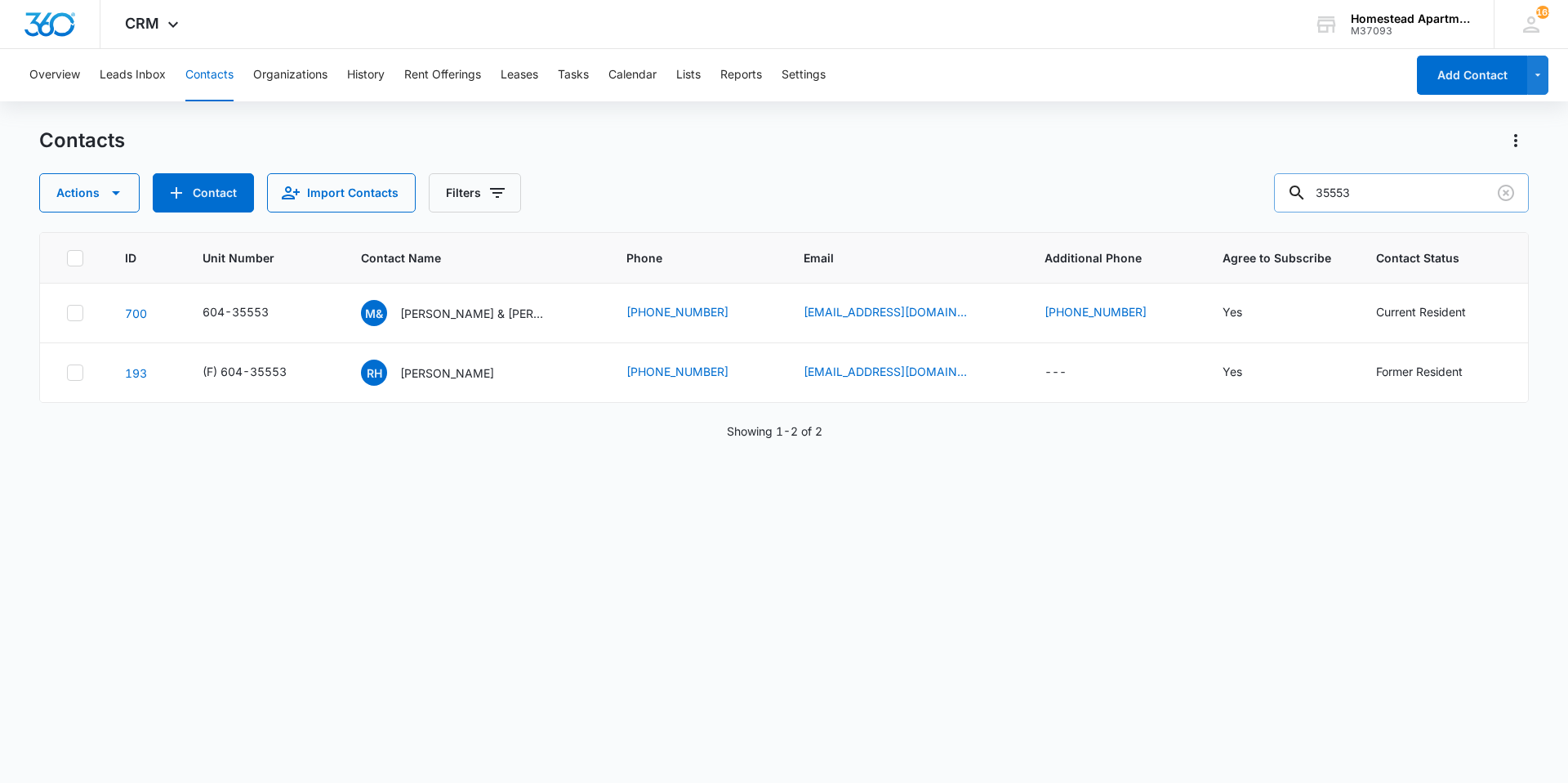
drag, startPoint x: 1392, startPoint y: 196, endPoint x: 1310, endPoint y: 205, distance: 82.5
click at [1310, 205] on div "35553" at bounding box center [1402, 192] width 255 height 39
type input "3576"
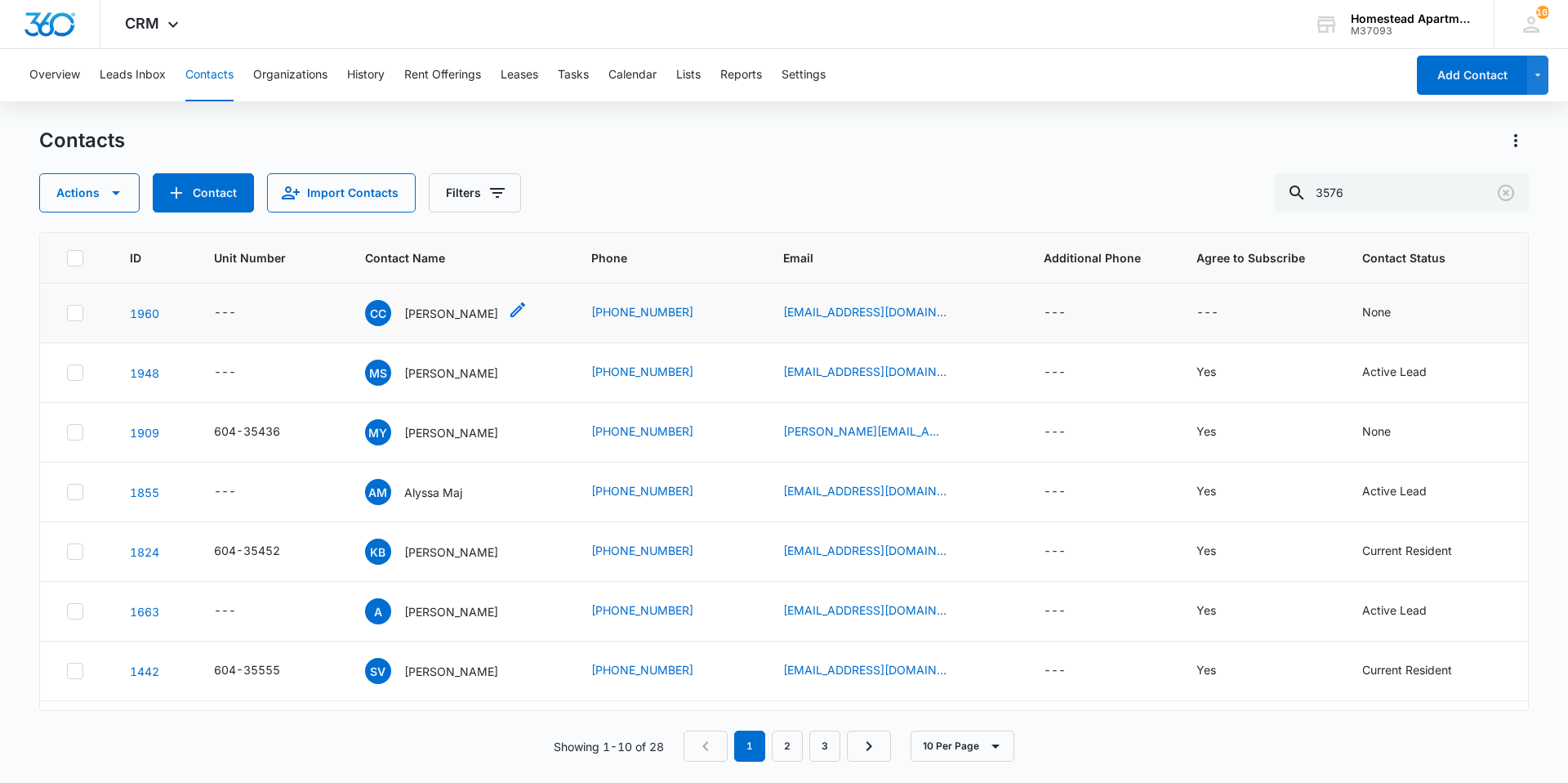
click at [432, 325] on div "CC Chad Chermak" at bounding box center [432, 313] width 133 height 27
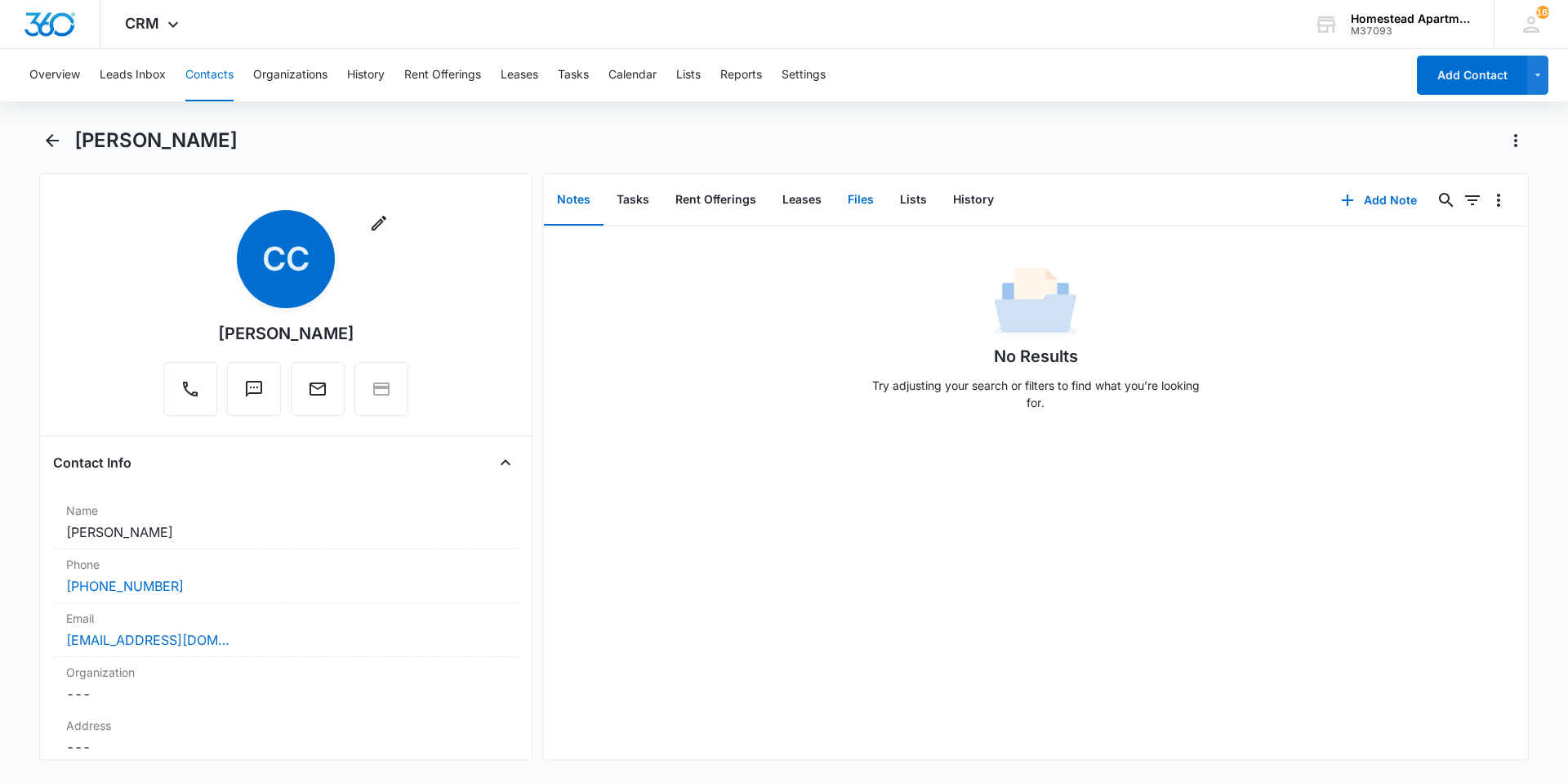
click at [861, 212] on button "Files" at bounding box center [861, 200] width 52 height 51
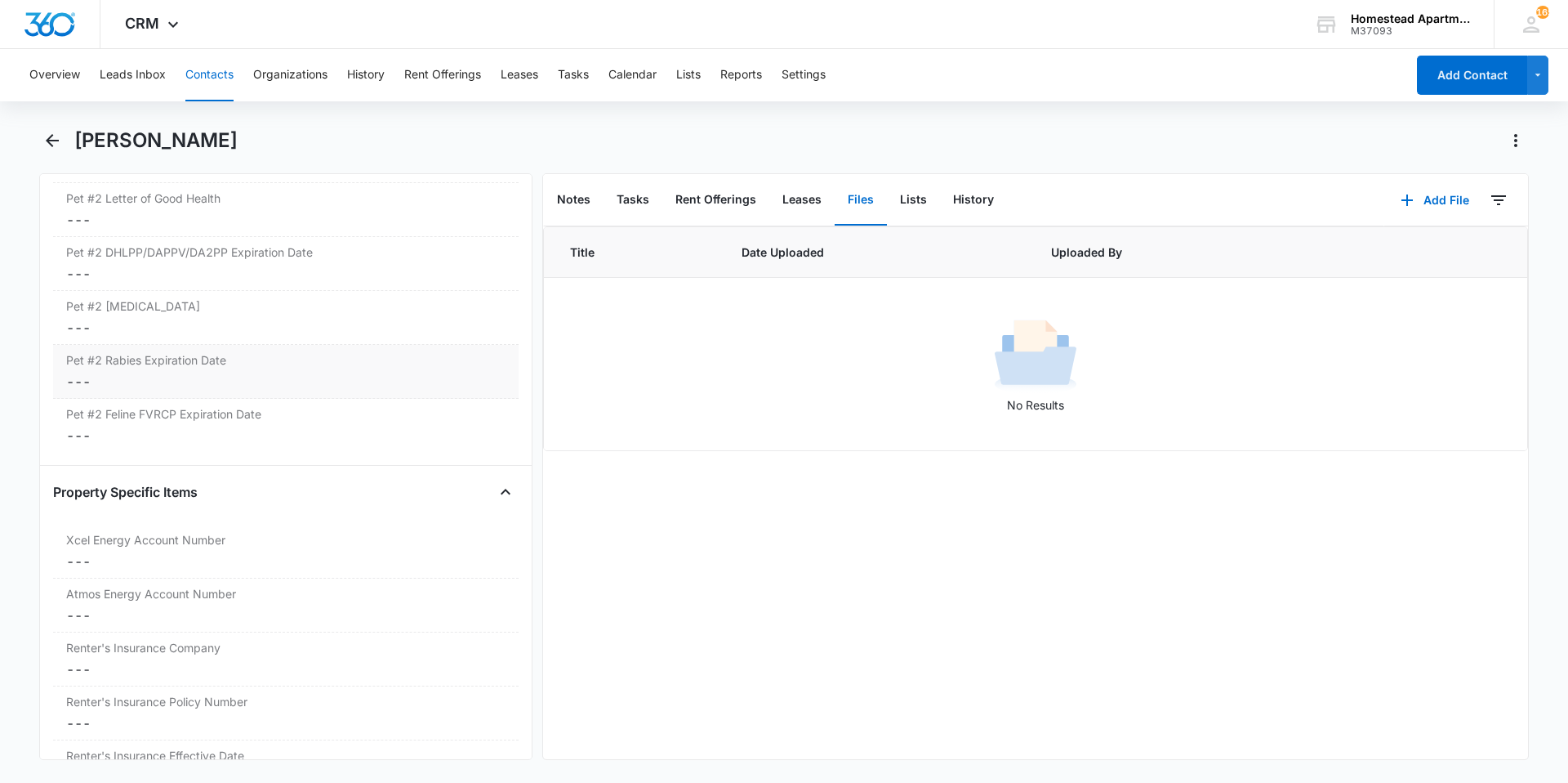
scroll to position [3268, 0]
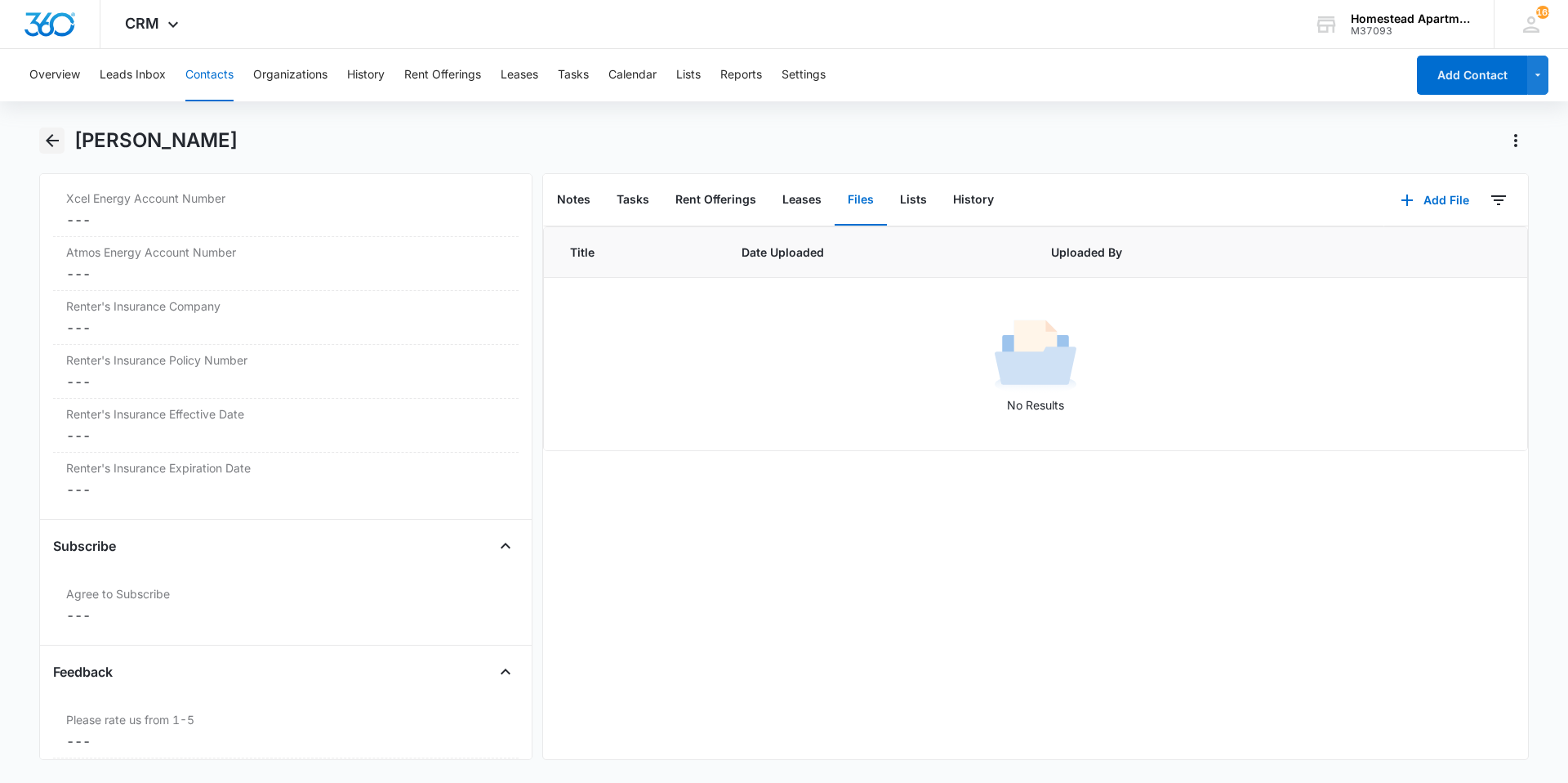
click at [56, 146] on icon "Back" at bounding box center [52, 141] width 20 height 20
